Goal: Task Accomplishment & Management: Manage account settings

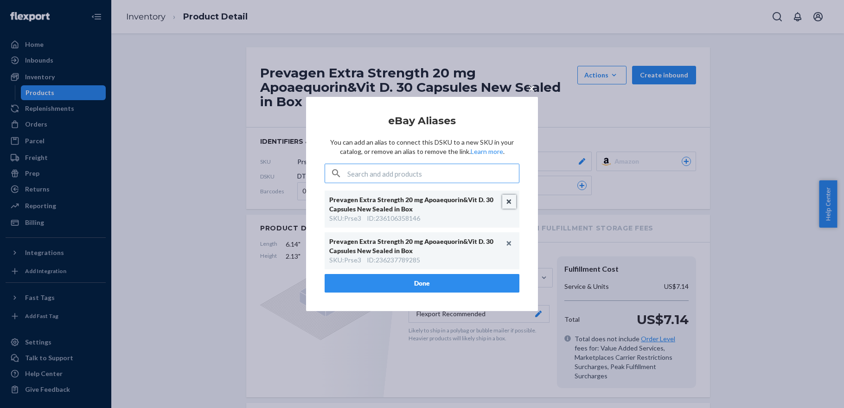
click at [509, 202] on button "Unlink" at bounding box center [509, 202] width 14 height 14
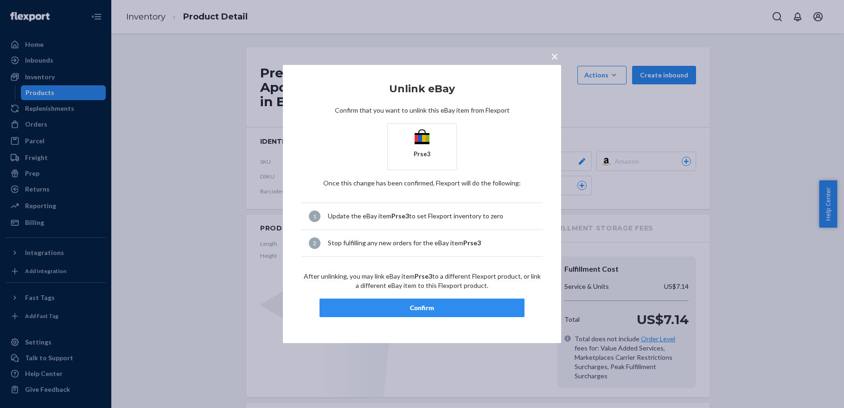
click at [426, 312] on div "Confirm" at bounding box center [421, 307] width 189 height 9
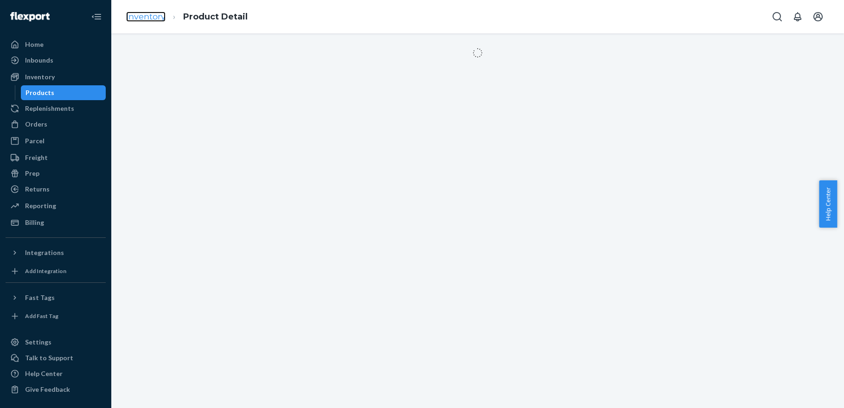
click at [141, 15] on link "Inventory" at bounding box center [145, 17] width 39 height 10
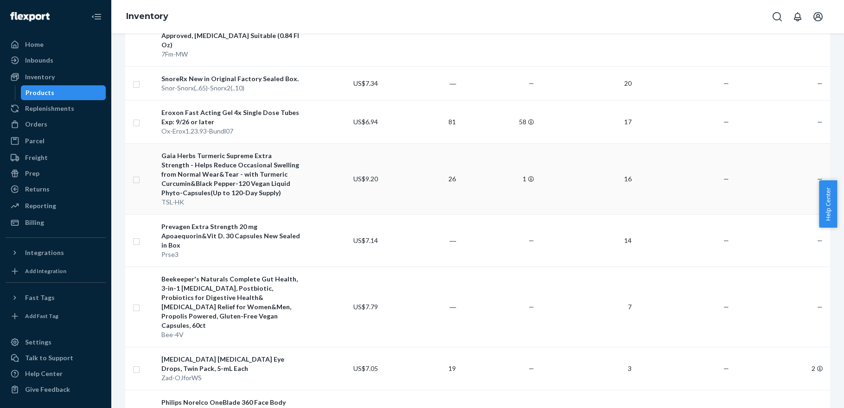
scroll to position [417, 0]
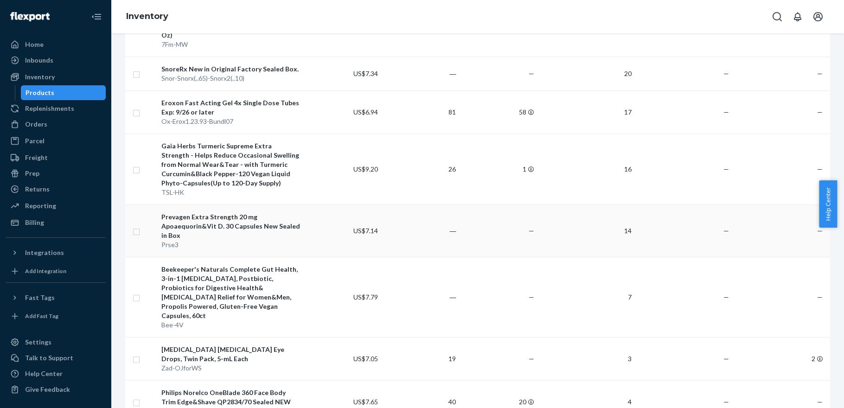
click at [262, 212] on div "Prevagen Extra Strength 20 mg Apoaequorin&Vit D. 30 Capsules New Sealed in Box" at bounding box center [230, 226] width 139 height 28
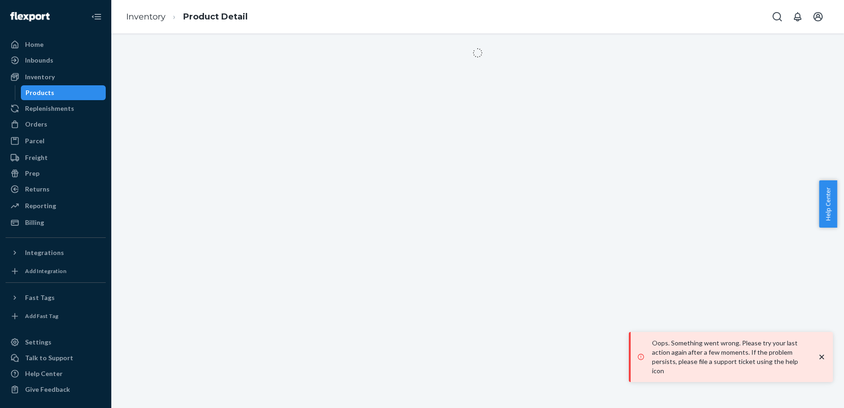
click at [822, 359] on icon "close toast" at bounding box center [821, 357] width 5 height 5
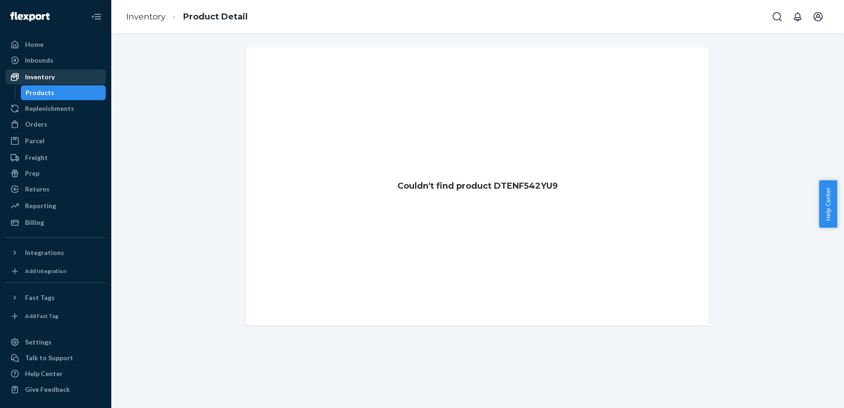
click at [45, 76] on div "Inventory" at bounding box center [40, 76] width 30 height 9
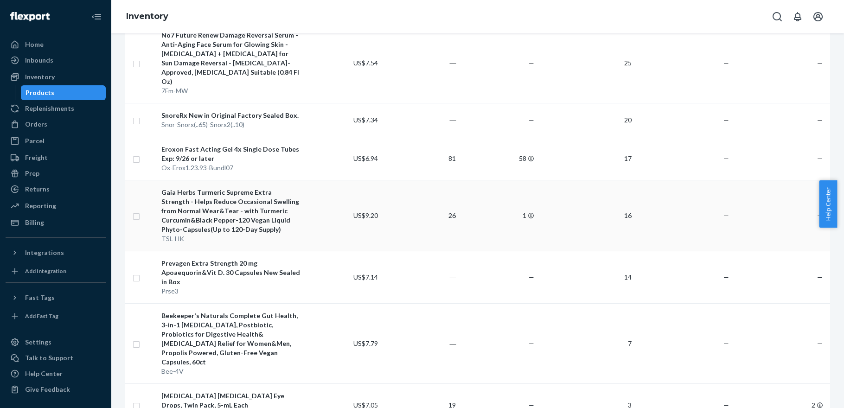
scroll to position [417, 0]
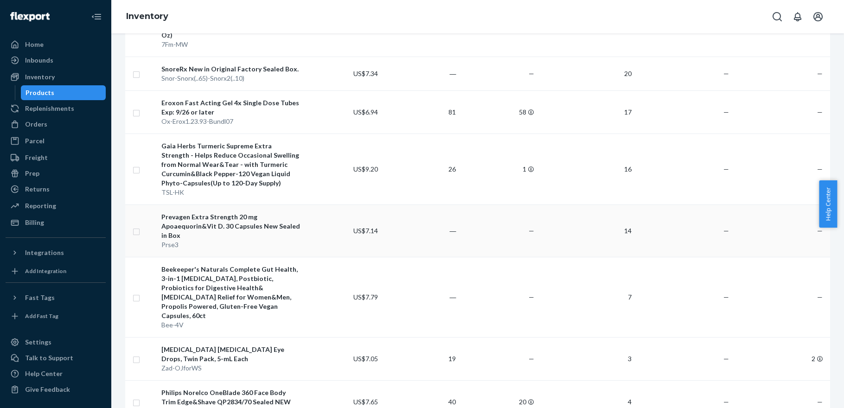
click at [274, 214] on div "Prevagen Extra Strength 20 mg Apoaequorin&Vit D. 30 Capsules New Sealed in Box" at bounding box center [230, 226] width 139 height 28
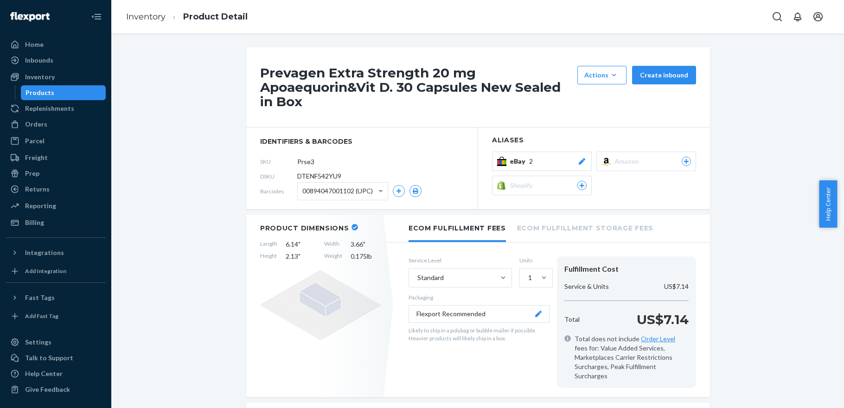
click at [579, 159] on icon at bounding box center [582, 161] width 6 height 6
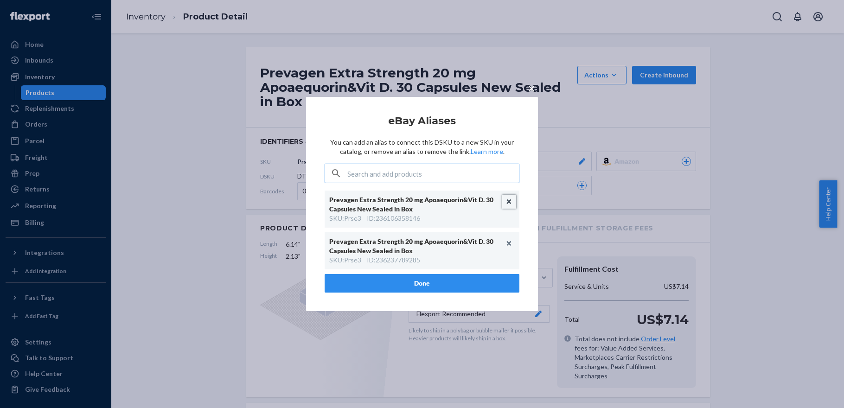
click at [508, 203] on button "Unlink" at bounding box center [509, 202] width 14 height 14
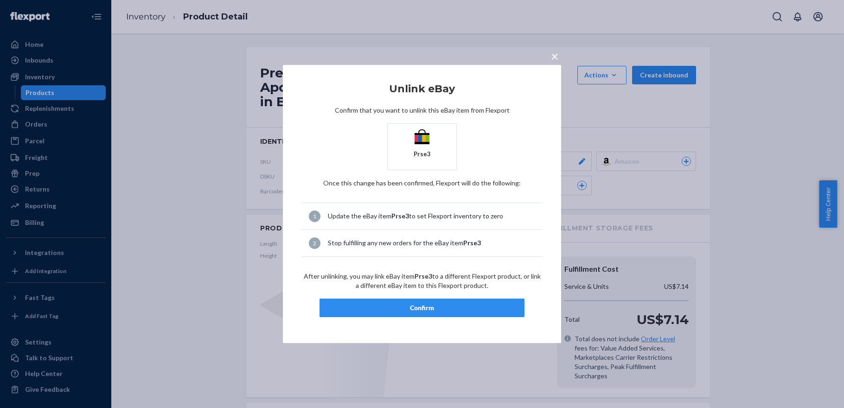
click at [418, 303] on div "Confirm" at bounding box center [421, 307] width 189 height 9
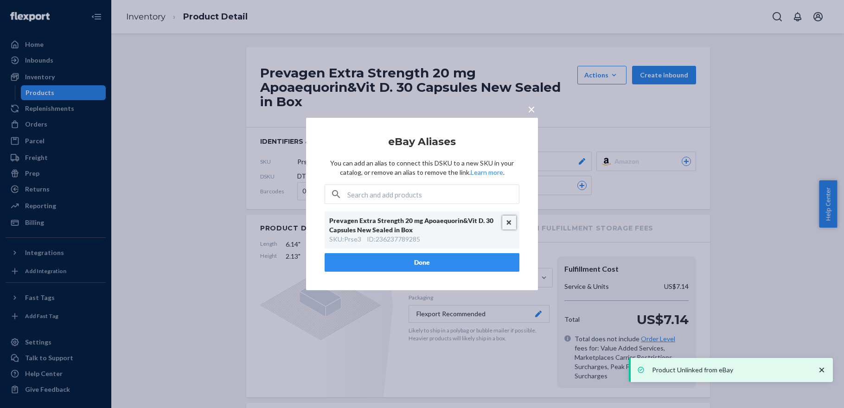
click at [509, 222] on button "Unlink" at bounding box center [509, 223] width 14 height 14
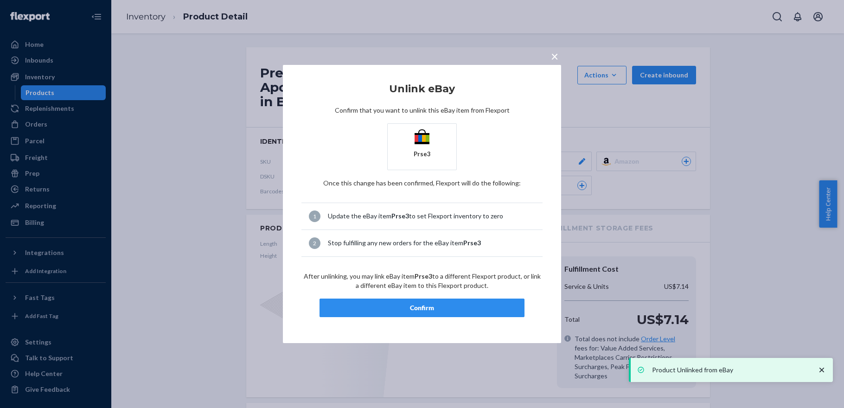
click at [425, 307] on div "Confirm" at bounding box center [421, 307] width 189 height 9
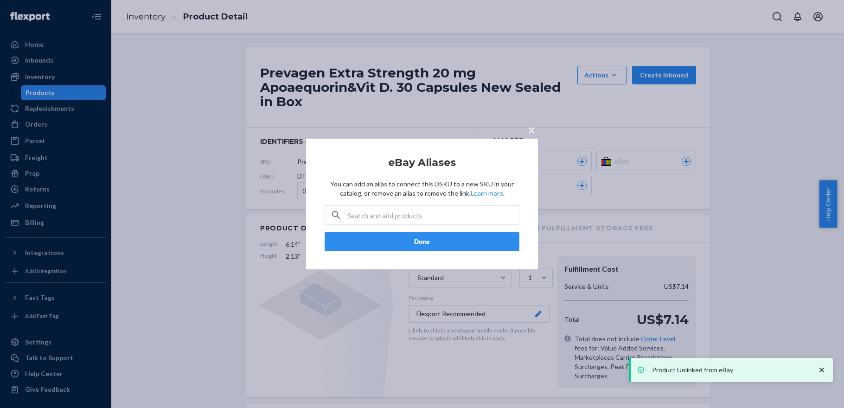
click at [427, 237] on button "Done" at bounding box center [422, 241] width 195 height 19
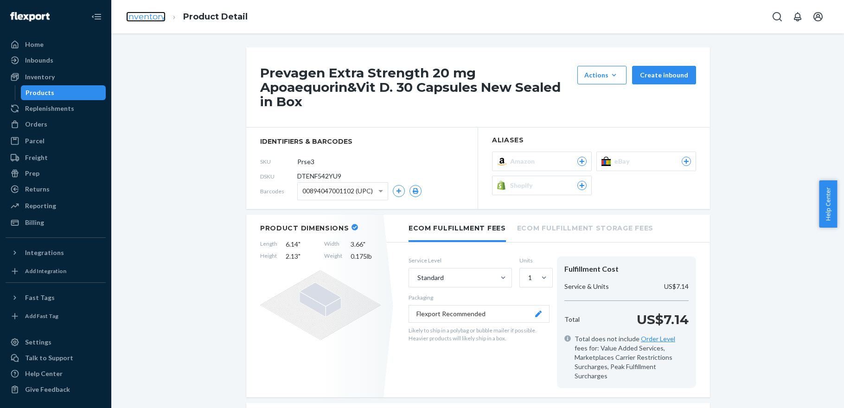
click at [155, 21] on link "Inventory" at bounding box center [145, 17] width 39 height 10
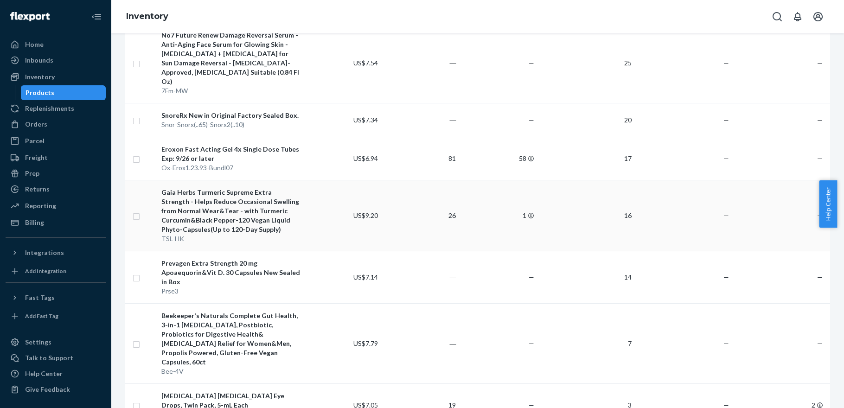
scroll to position [417, 0]
